Goal: Transaction & Acquisition: Purchase product/service

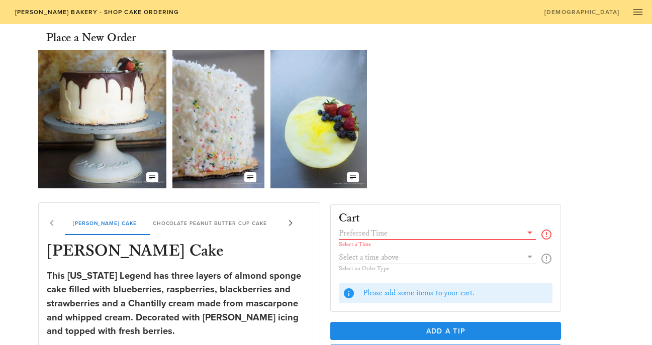
click at [403, 232] on input "text" at bounding box center [430, 233] width 183 height 13
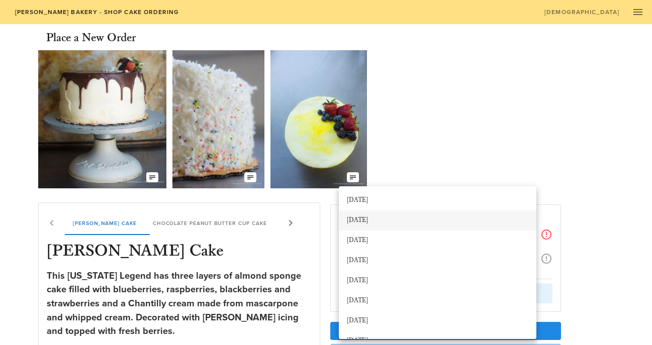
click at [451, 217] on div "[DATE]" at bounding box center [437, 221] width 181 height 8
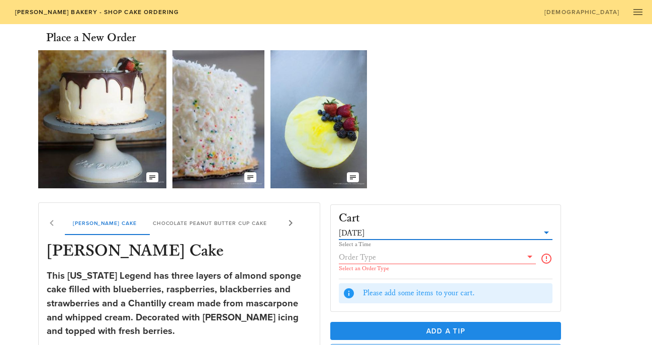
click at [423, 256] on input "text" at bounding box center [430, 257] width 183 height 13
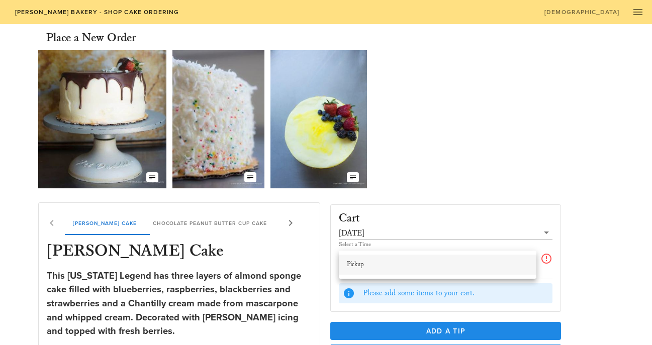
click at [421, 264] on div "Pickup" at bounding box center [437, 265] width 181 height 8
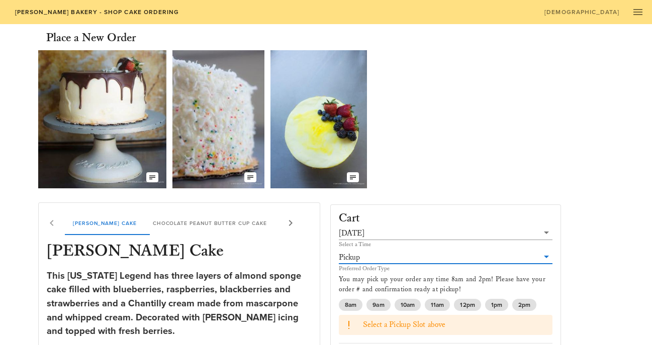
scroll to position [21, 0]
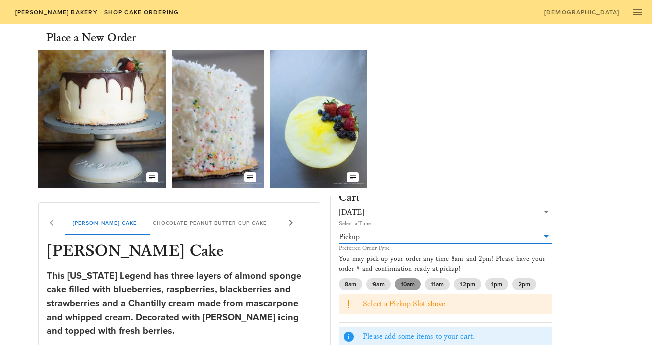
click at [406, 288] on span "10am" at bounding box center [407, 284] width 14 height 12
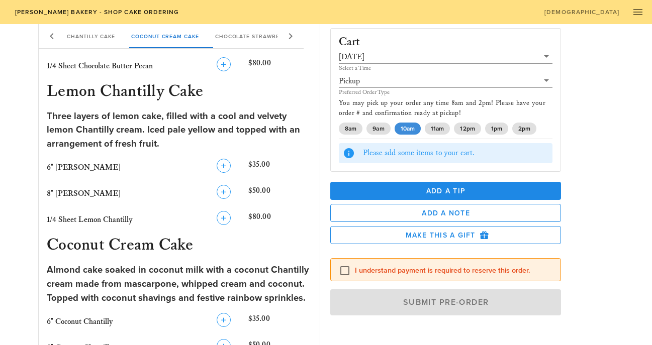
scroll to position [647, 0]
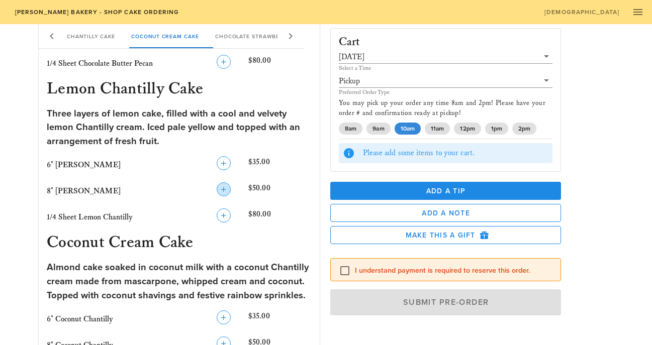
click at [226, 192] on icon "button" at bounding box center [224, 189] width 12 height 12
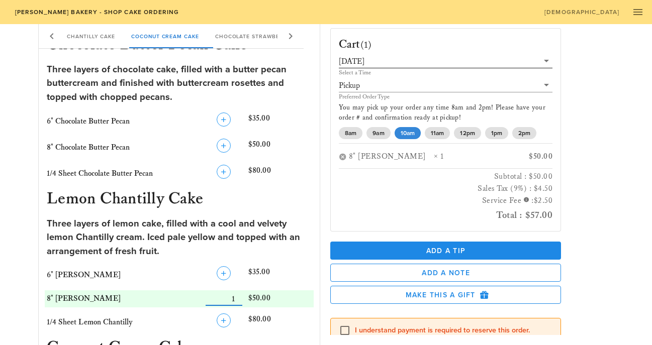
scroll to position [530, 0]
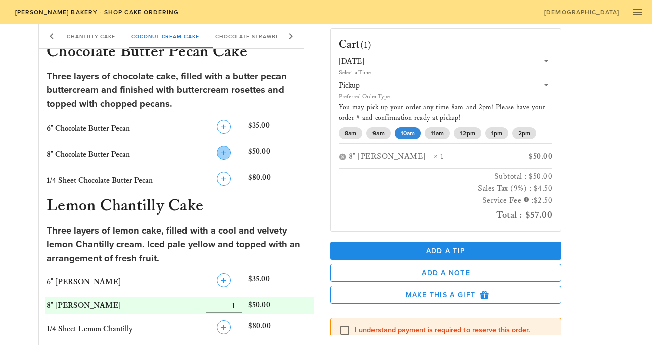
click at [224, 152] on icon "button" at bounding box center [224, 153] width 12 height 12
click at [224, 131] on icon "button" at bounding box center [224, 127] width 12 height 12
click at [345, 157] on button "button" at bounding box center [343, 157] width 8 height 8
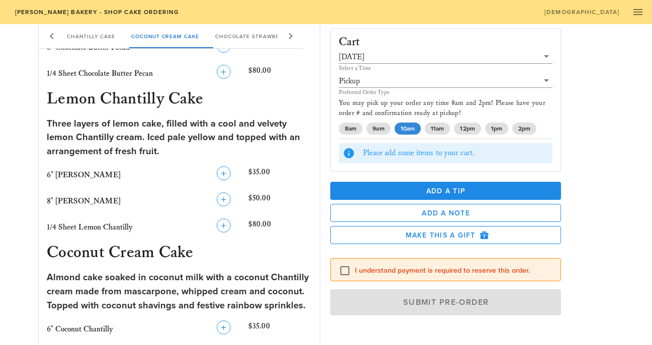
scroll to position [638, 0]
click at [222, 172] on icon "button" at bounding box center [224, 173] width 12 height 12
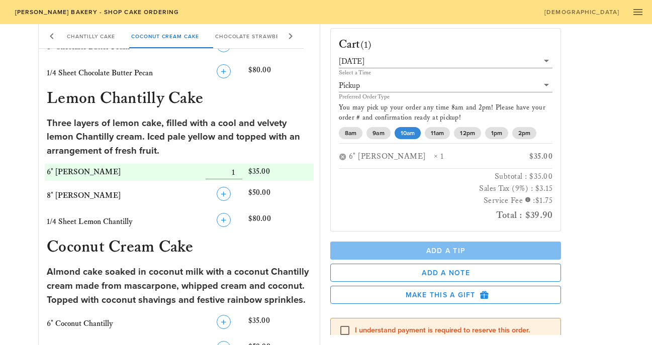
click at [411, 252] on span "Add a Tip" at bounding box center [445, 251] width 215 height 9
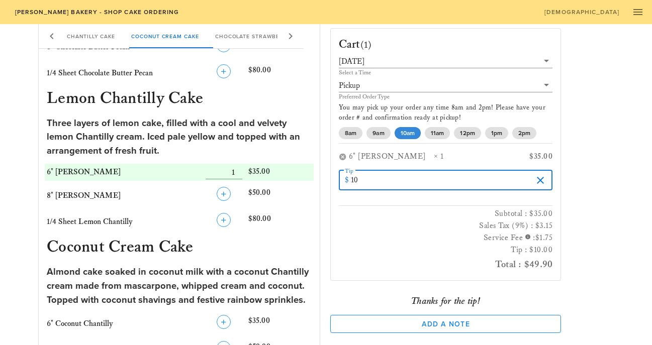
type input "10"
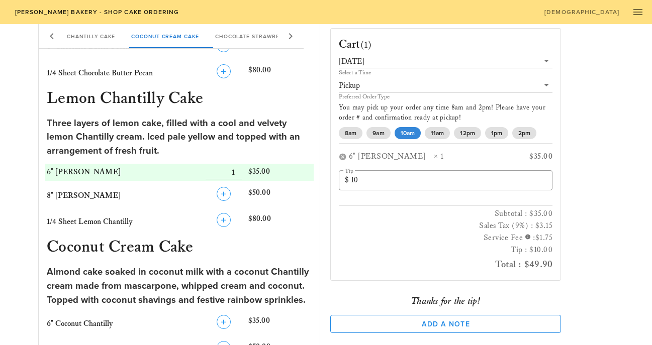
click at [579, 205] on div "Cart (1) [DATE] Select a Time Pickup Preferred Order Type You may pick up your …" at bounding box center [470, 177] width 292 height 315
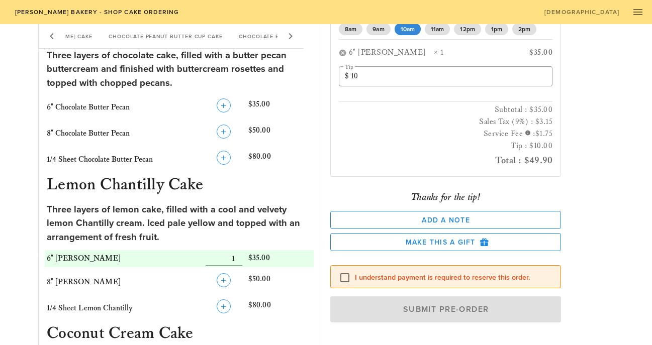
scroll to position [552, 0]
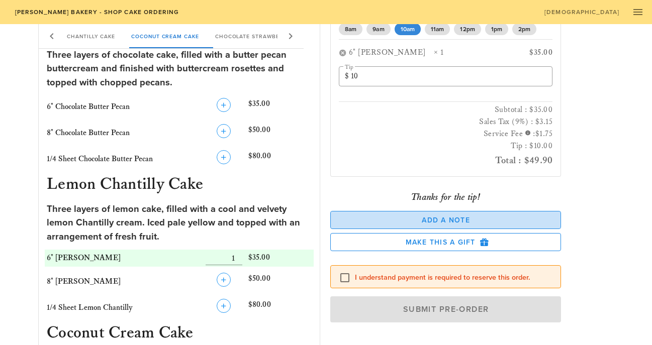
click at [401, 225] on span "Add a Note" at bounding box center [446, 220] width 214 height 9
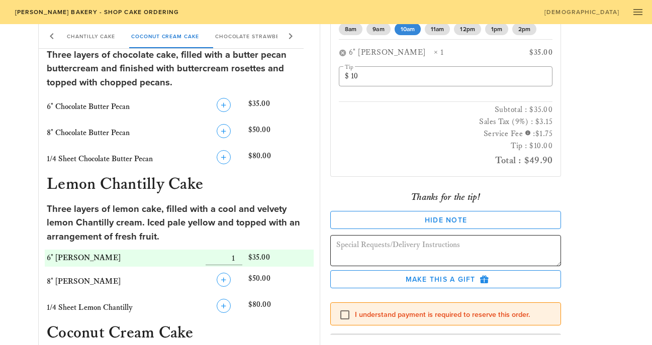
click at [390, 248] on textarea at bounding box center [448, 253] width 225 height 28
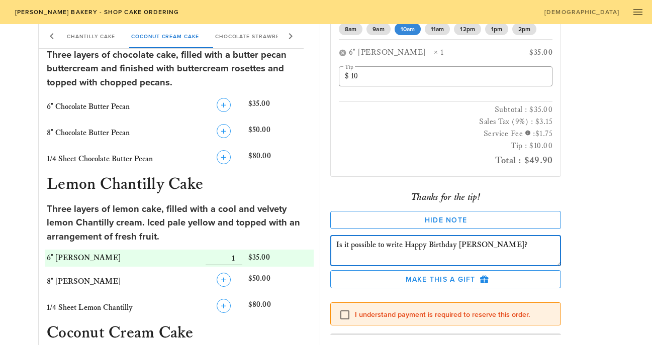
click at [476, 247] on textarea "Is it possible to write Happy Birthday [PERSON_NAME]?" at bounding box center [448, 253] width 225 height 28
click at [403, 246] on textarea "Is it possible to write Happy Birthday [PERSON_NAME]" ?" at bounding box center [448, 253] width 225 height 28
click at [479, 246] on textarea "Is it possible to write Happy Birthday [PERSON_NAME]" ?" at bounding box center [448, 253] width 225 height 28
click at [515, 247] on textarea "Is it possible to write Happy Birthday [PERSON_NAME] ?" at bounding box center [448, 253] width 225 height 28
type textarea "Is it possible to write Happy Birthday [PERSON_NAME] ? If not, no worries. Cake…"
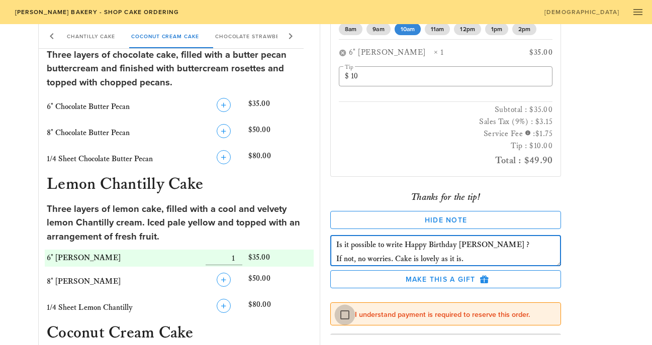
click at [344, 316] on div at bounding box center [344, 315] width 17 height 17
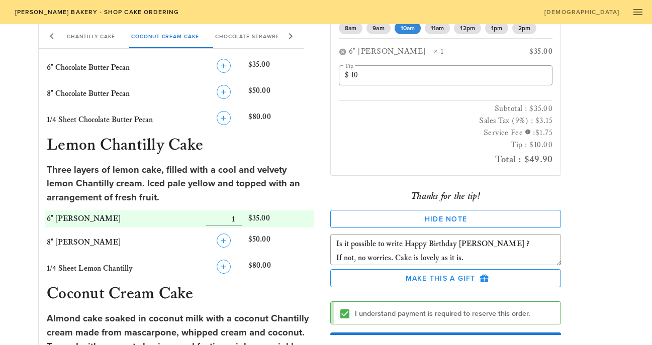
scroll to position [141, 0]
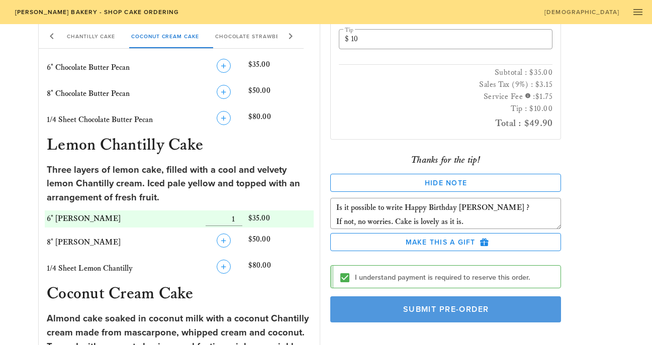
click at [418, 313] on span "Submit Pre-Order" at bounding box center [446, 310] width 208 height 10
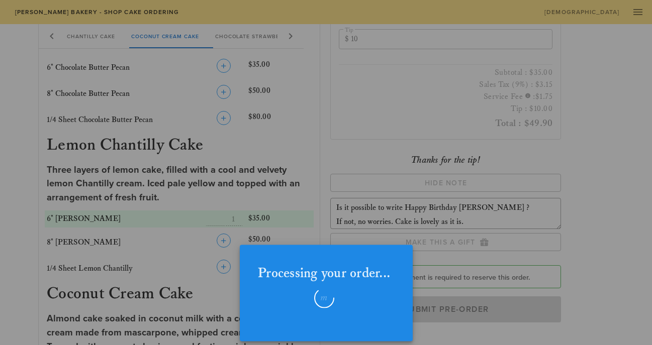
checkbox input "false"
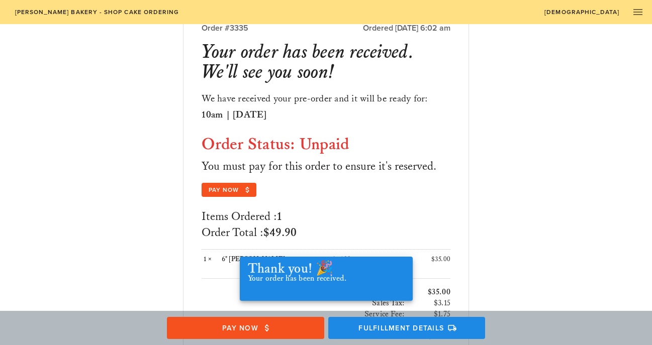
scroll to position [73, 0]
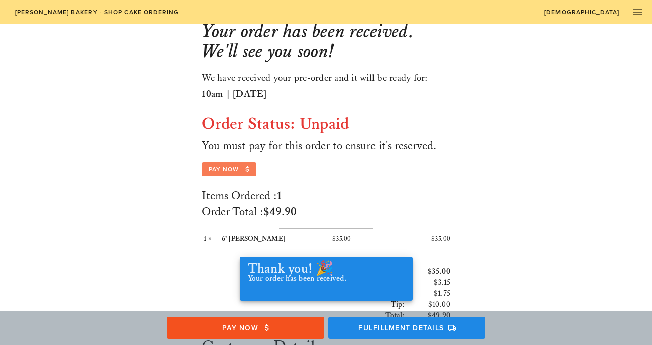
click at [233, 169] on span "Pay Now" at bounding box center [229, 169] width 42 height 9
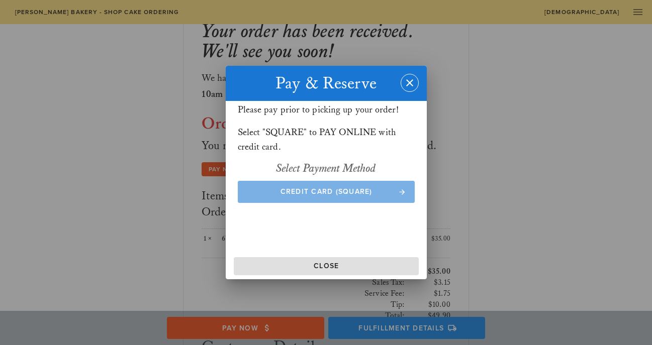
click at [357, 197] on button "Credit Card (Square)" at bounding box center [326, 192] width 177 height 22
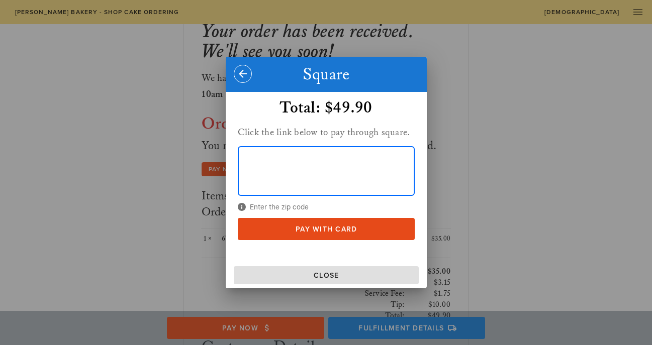
click at [512, 151] on div at bounding box center [326, 172] width 652 height 345
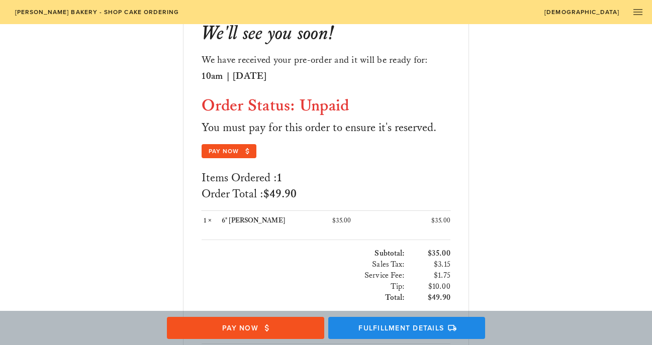
scroll to position [88, 0]
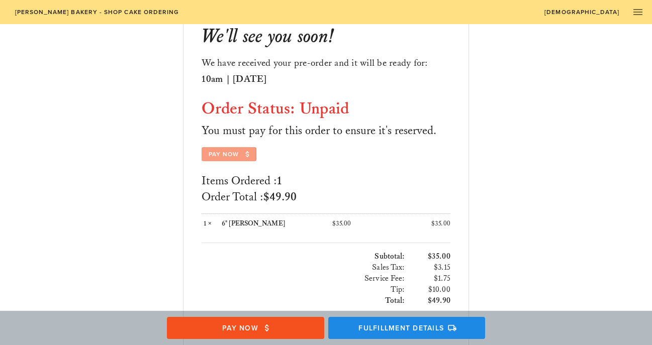
click at [238, 155] on span "Pay Now" at bounding box center [229, 154] width 42 height 9
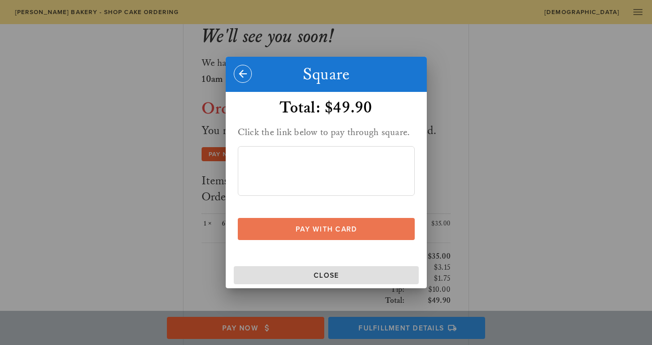
click at [307, 233] on button "Pay With Card" at bounding box center [326, 229] width 177 height 22
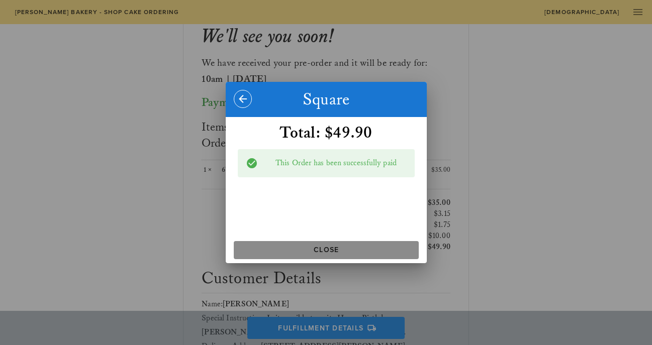
click at [316, 256] on button "Close" at bounding box center [326, 250] width 185 height 18
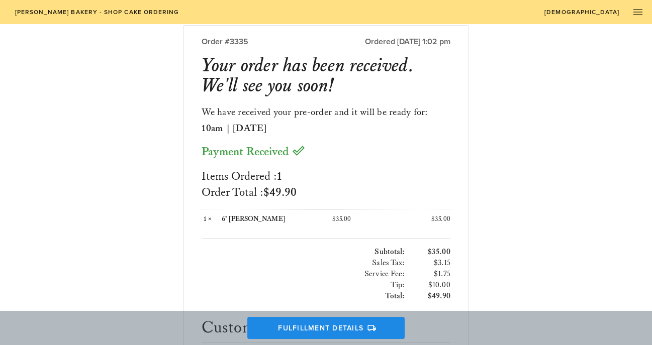
scroll to position [38, 0]
